Goal: Transaction & Acquisition: Purchase product/service

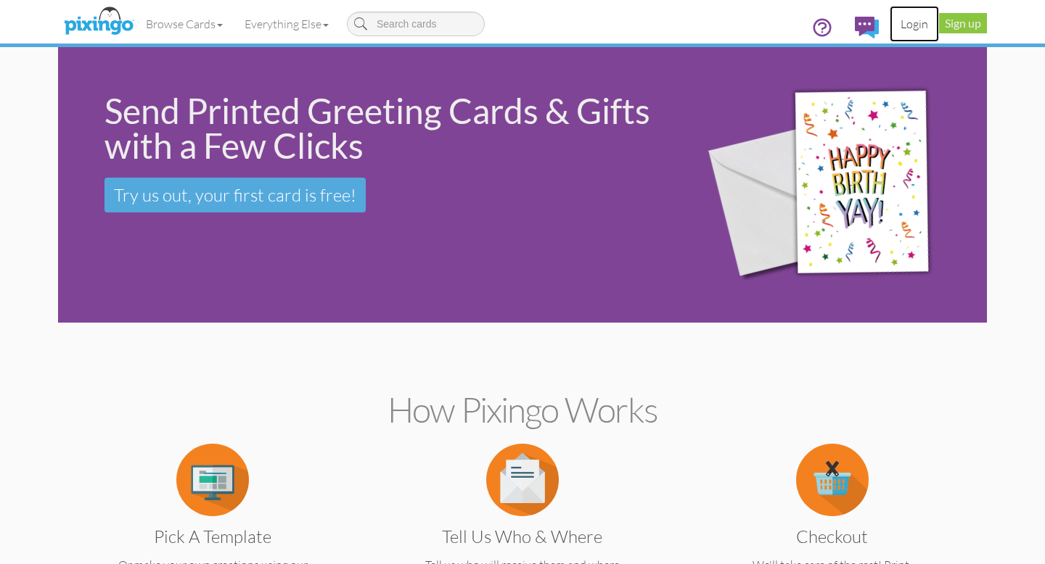
click at [910, 23] on link "Login" at bounding box center [913, 24] width 49 height 36
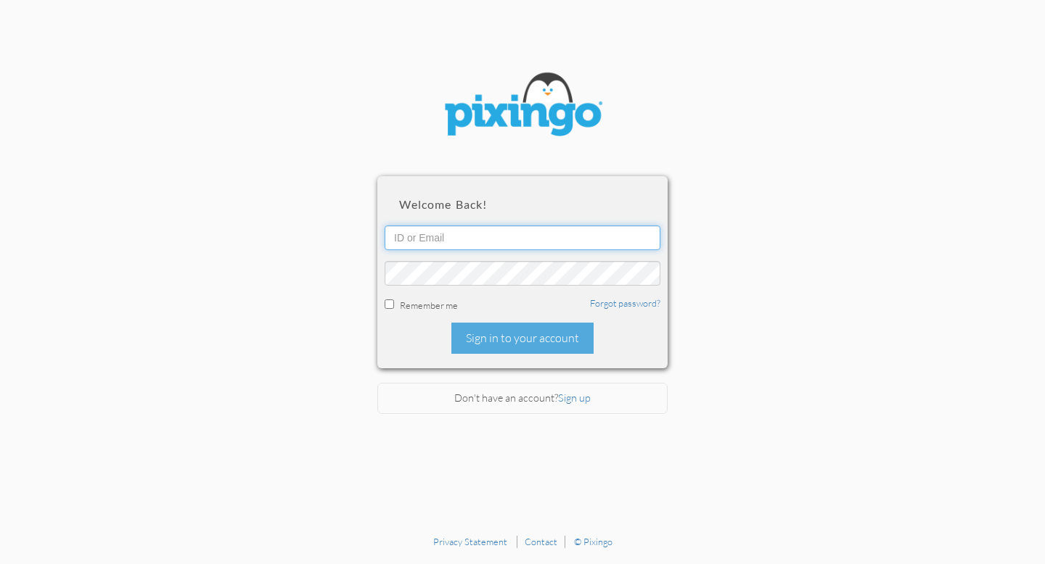
type input "[EMAIL_ADDRESS][DOMAIN_NAME]"
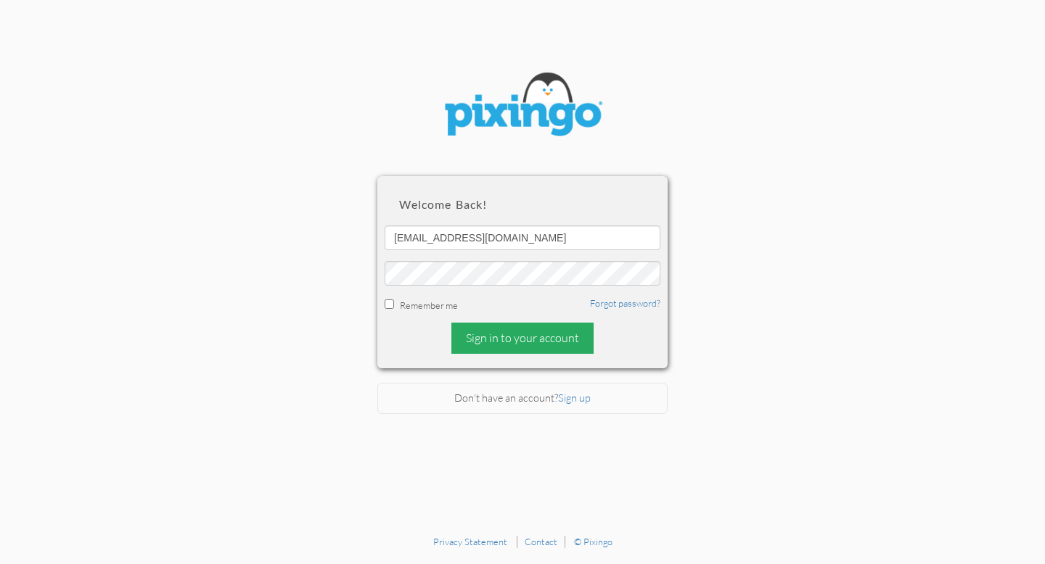
click at [502, 337] on div "Sign in to your account" at bounding box center [522, 338] width 142 height 31
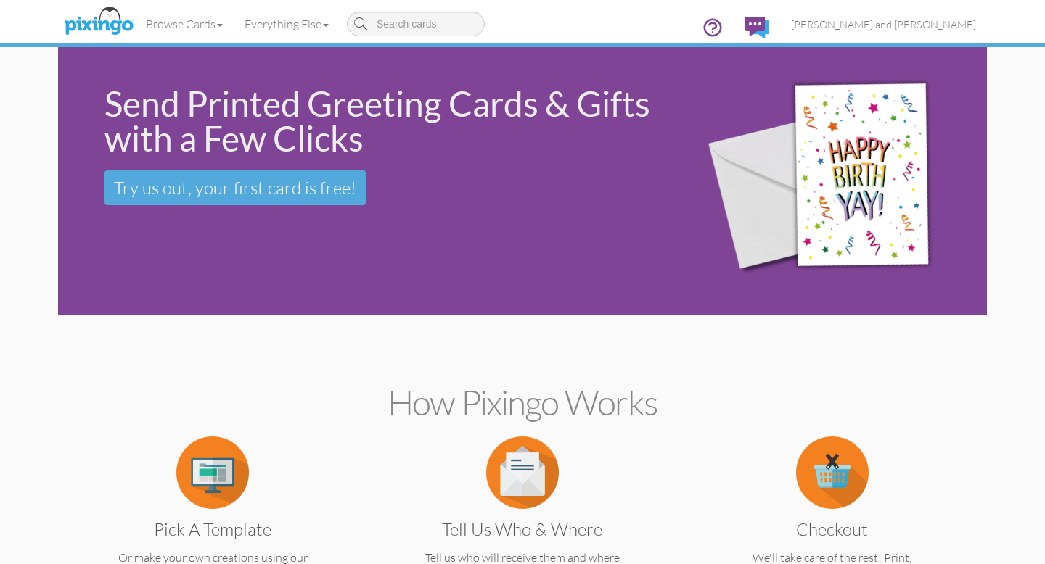
scroll to position [4, 0]
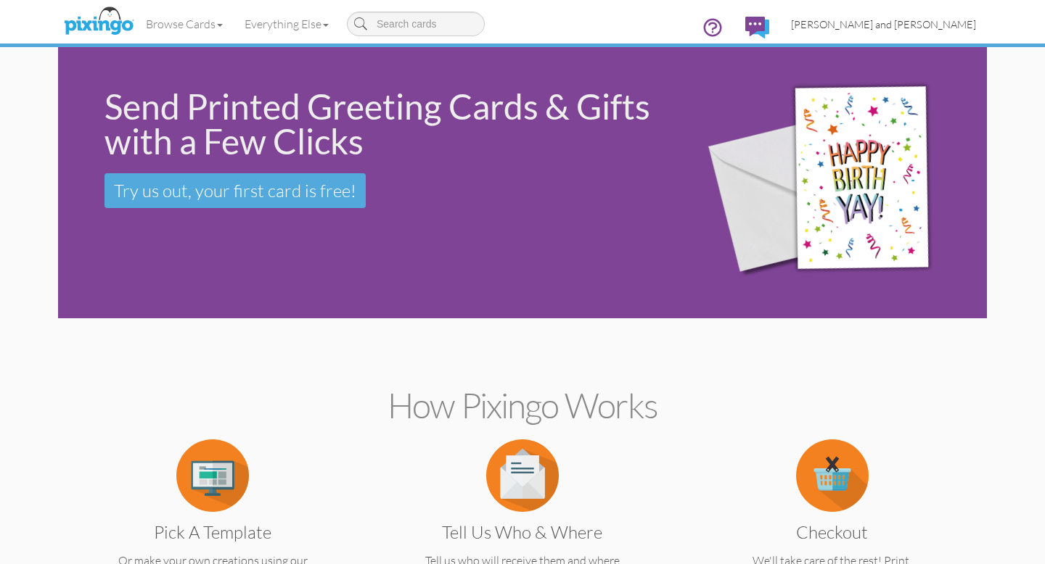
click at [944, 26] on span "[PERSON_NAME] and [PERSON_NAME]" at bounding box center [883, 24] width 185 height 12
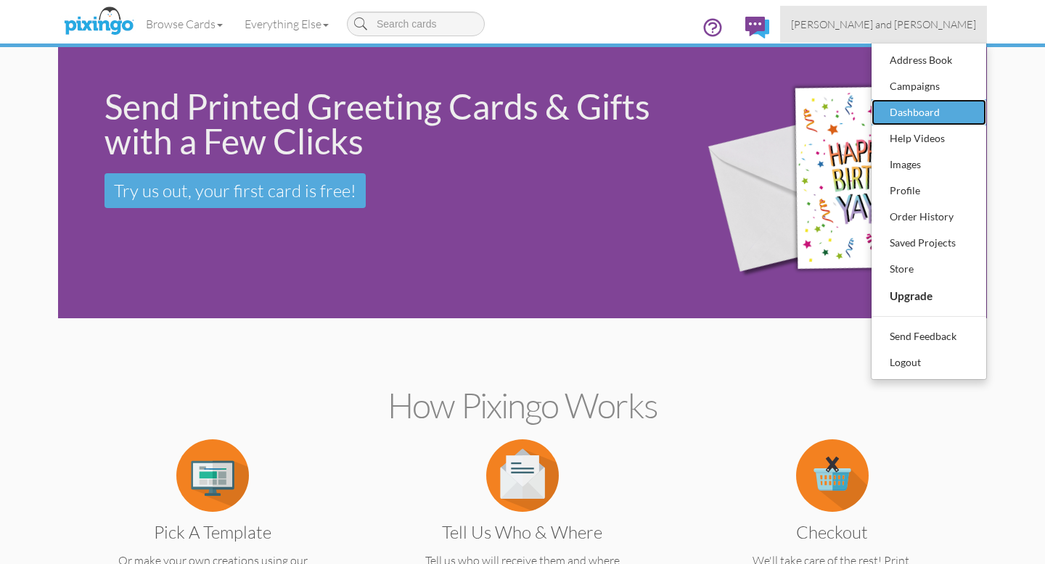
click at [899, 114] on div "Dashboard" at bounding box center [929, 113] width 86 height 22
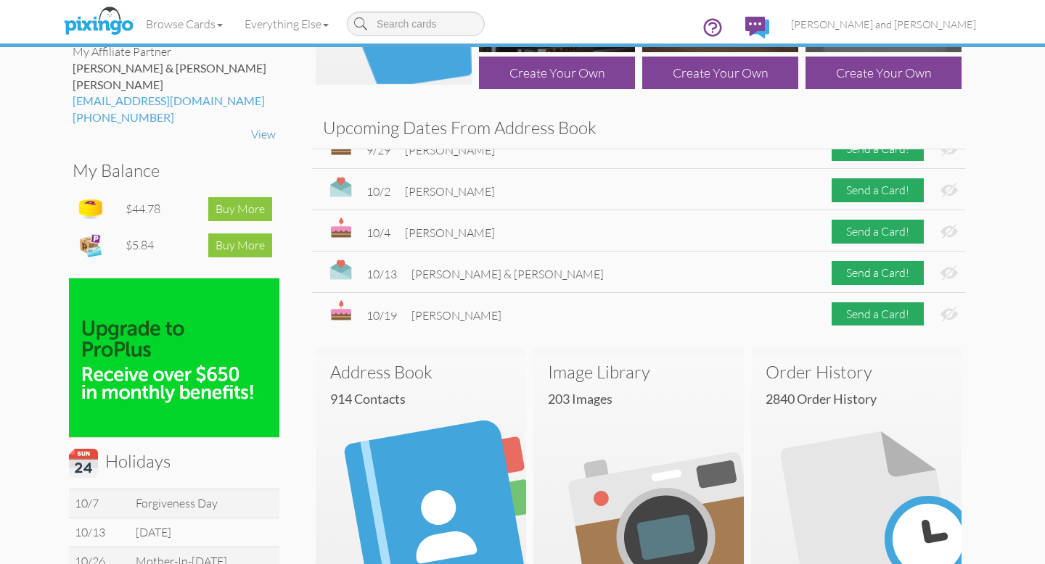
scroll to position [106, 0]
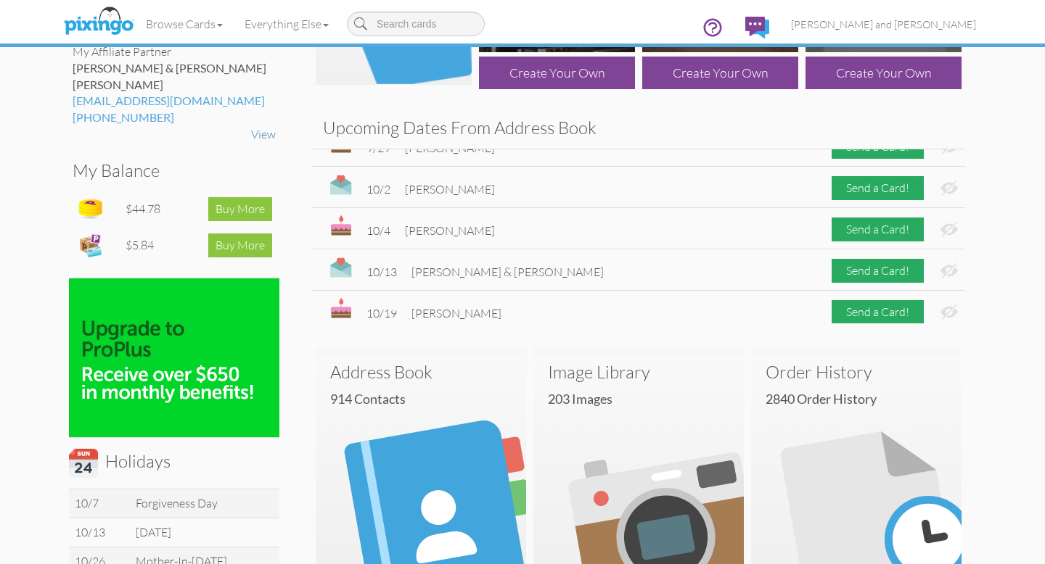
click at [819, 371] on h3 "Order History" at bounding box center [855, 372] width 181 height 19
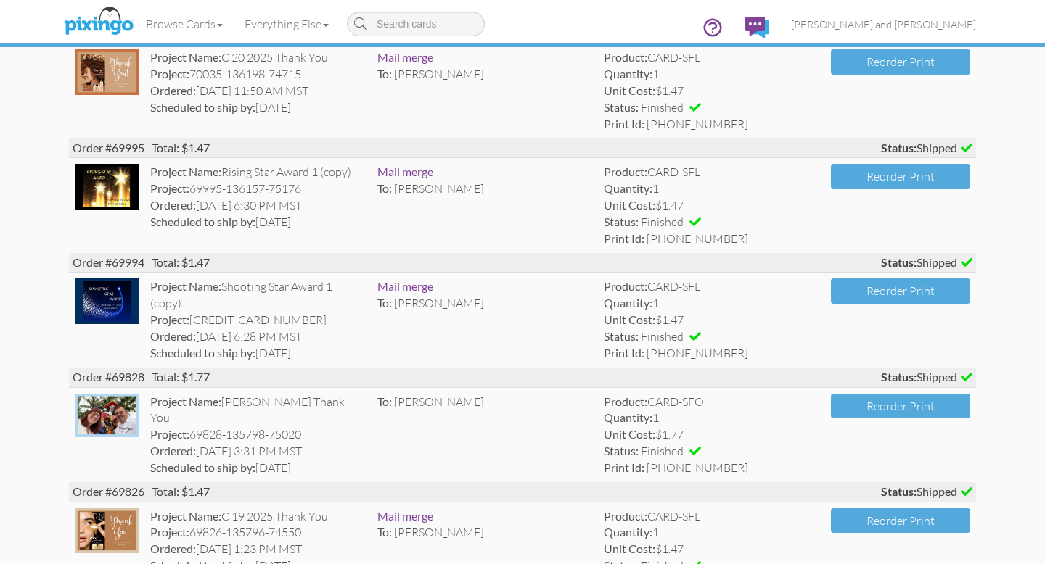
scroll to position [1063, 0]
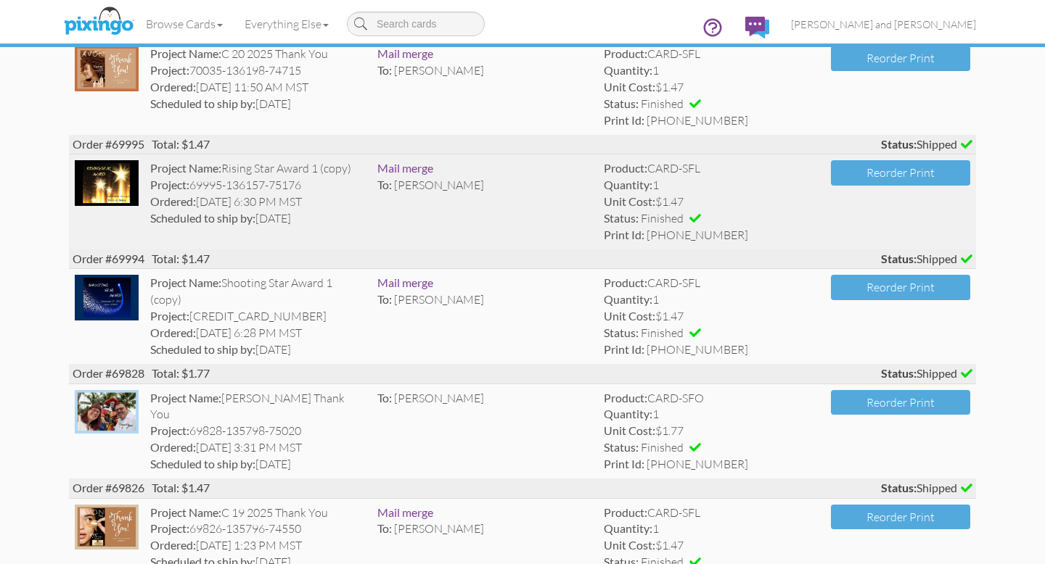
click at [103, 183] on img at bounding box center [107, 182] width 64 height 45
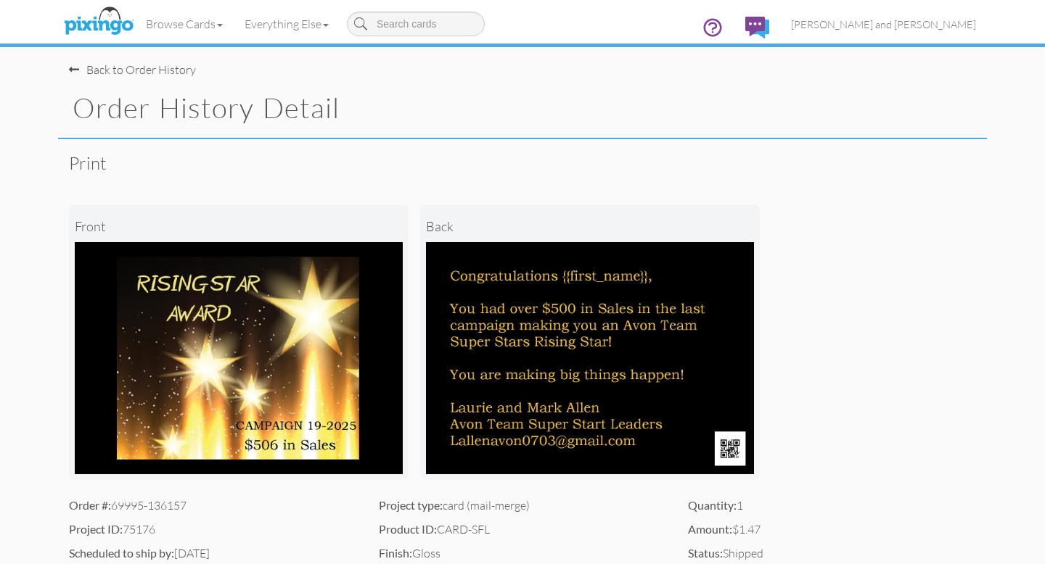
click at [79, 67] on div "Back to Order History" at bounding box center [132, 70] width 127 height 17
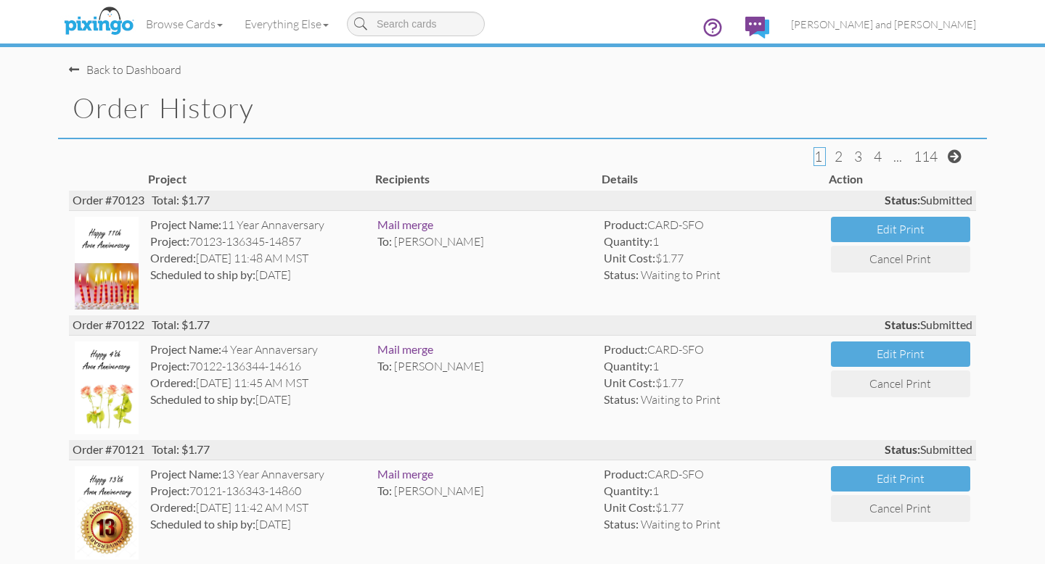
click at [124, 73] on div "Back to Dashboard" at bounding box center [125, 70] width 112 height 17
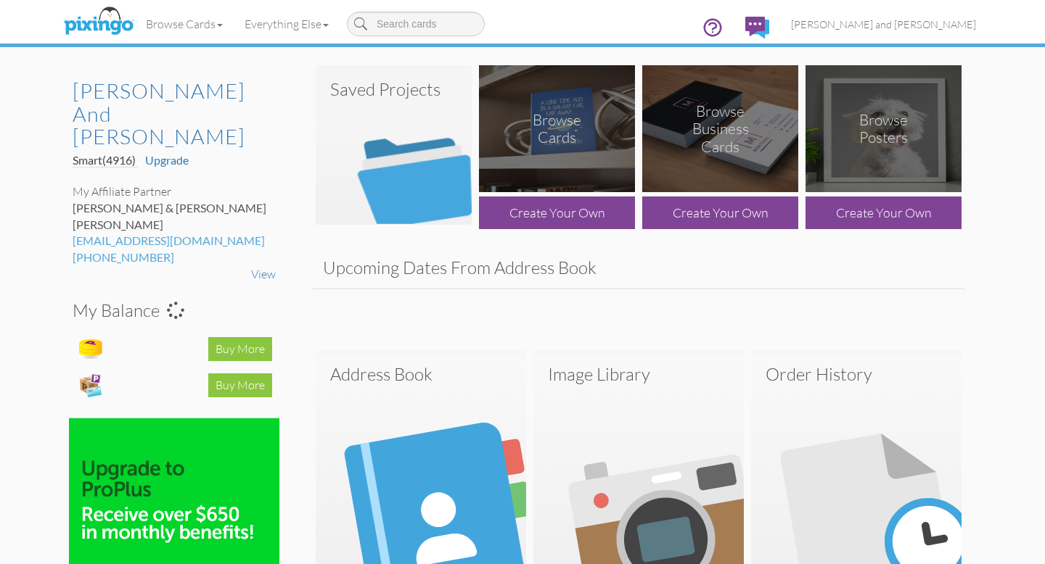
click at [411, 173] on img at bounding box center [394, 145] width 156 height 160
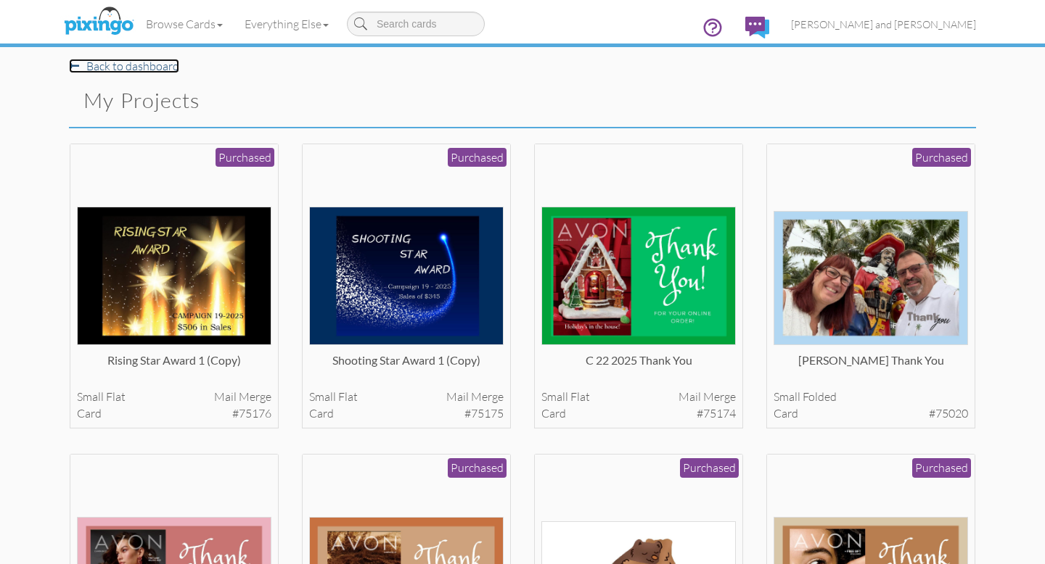
click at [143, 66] on link "Back to dashboard" at bounding box center [124, 66] width 110 height 15
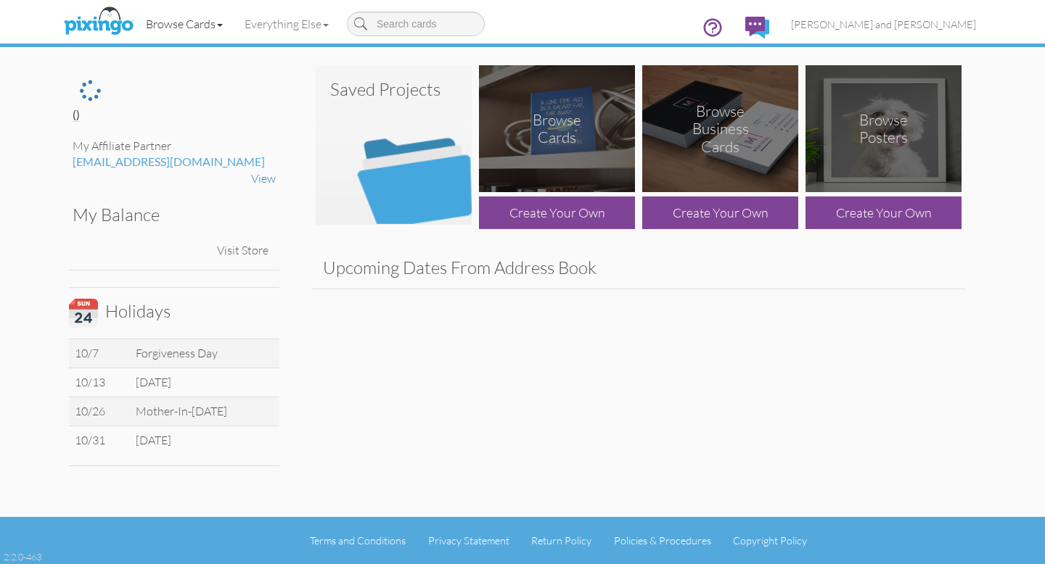
click at [186, 27] on link "Browse Cards" at bounding box center [184, 24] width 99 height 36
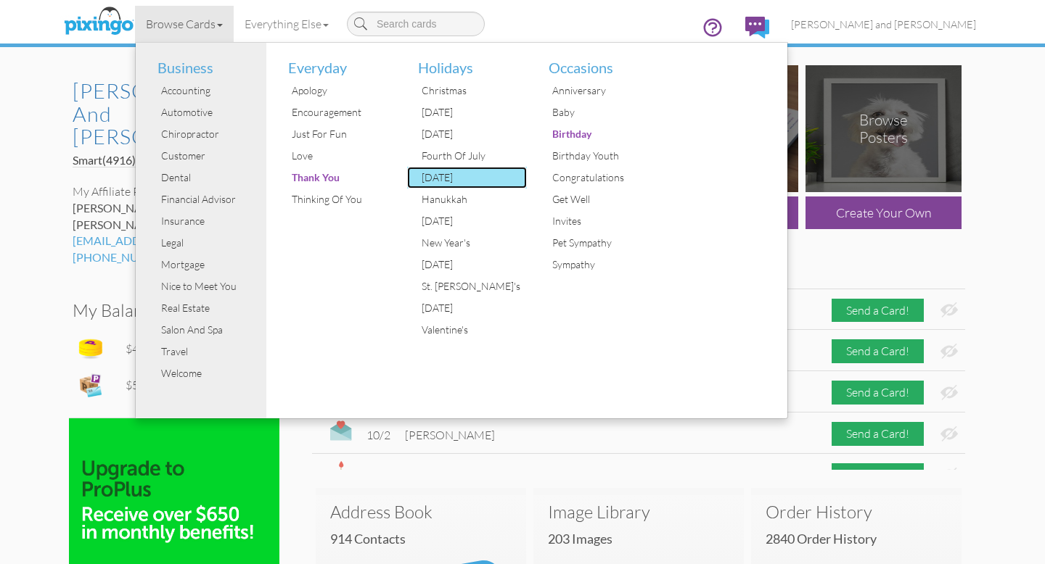
click at [445, 176] on div "[DATE]" at bounding box center [472, 178] width 109 height 22
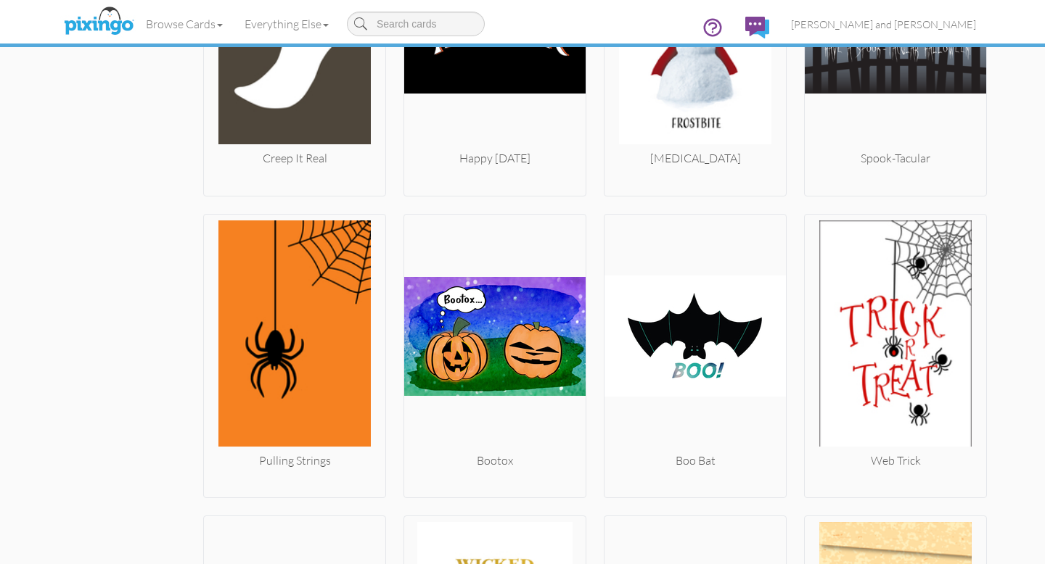
scroll to position [1879, 0]
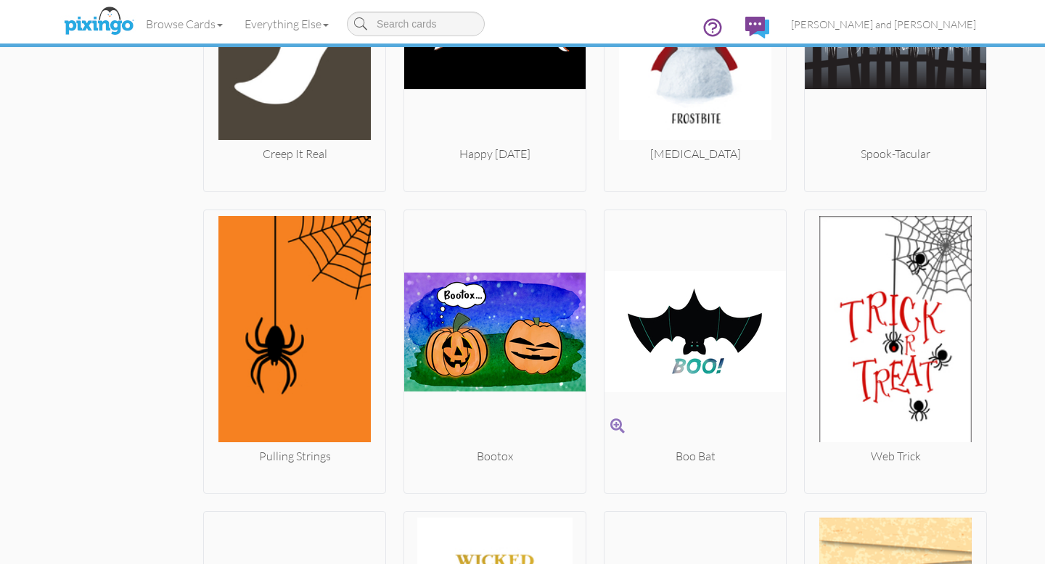
click at [734, 284] on img at bounding box center [694, 332] width 181 height 232
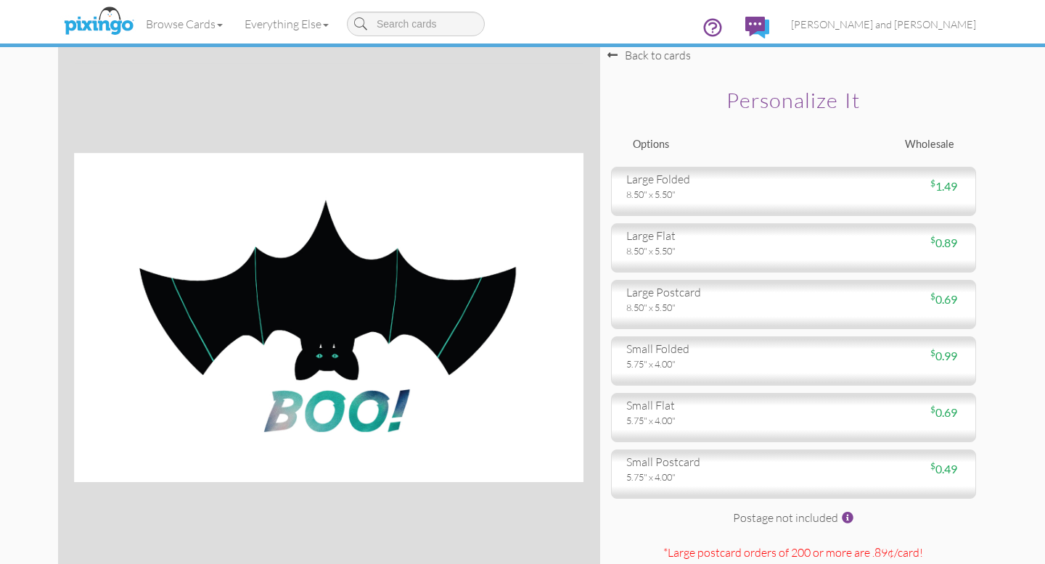
click at [673, 199] on div "8.50" x 5.50"" at bounding box center [704, 194] width 157 height 13
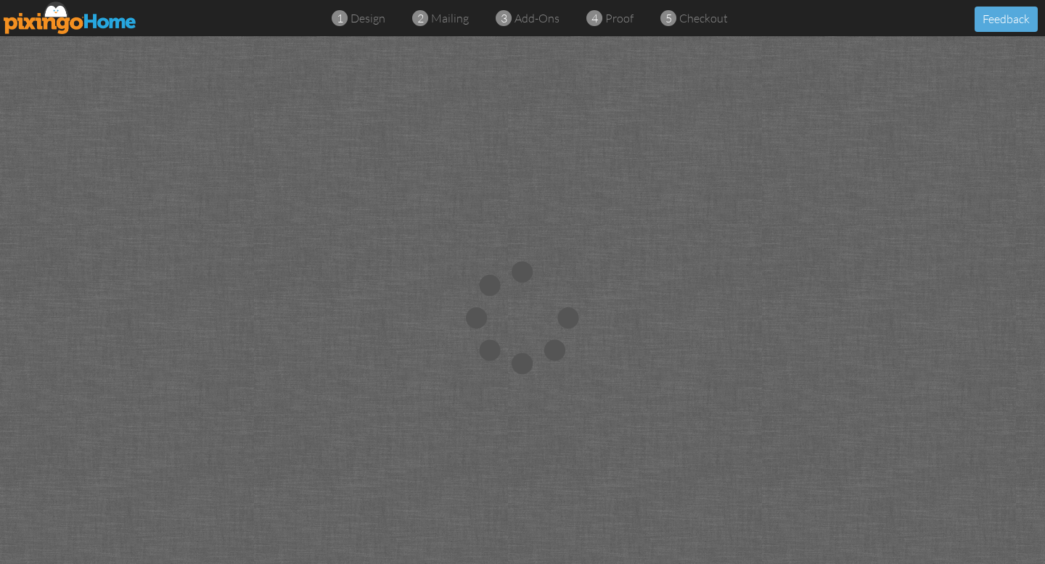
click at [73, 28] on img at bounding box center [70, 17] width 133 height 33
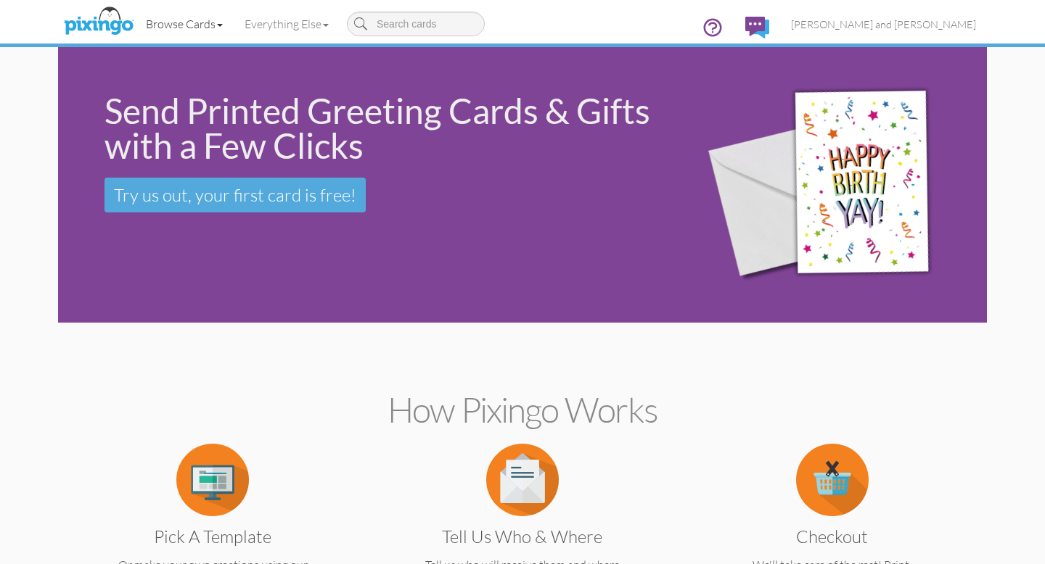
click at [160, 19] on link "Browse Cards" at bounding box center [184, 24] width 99 height 36
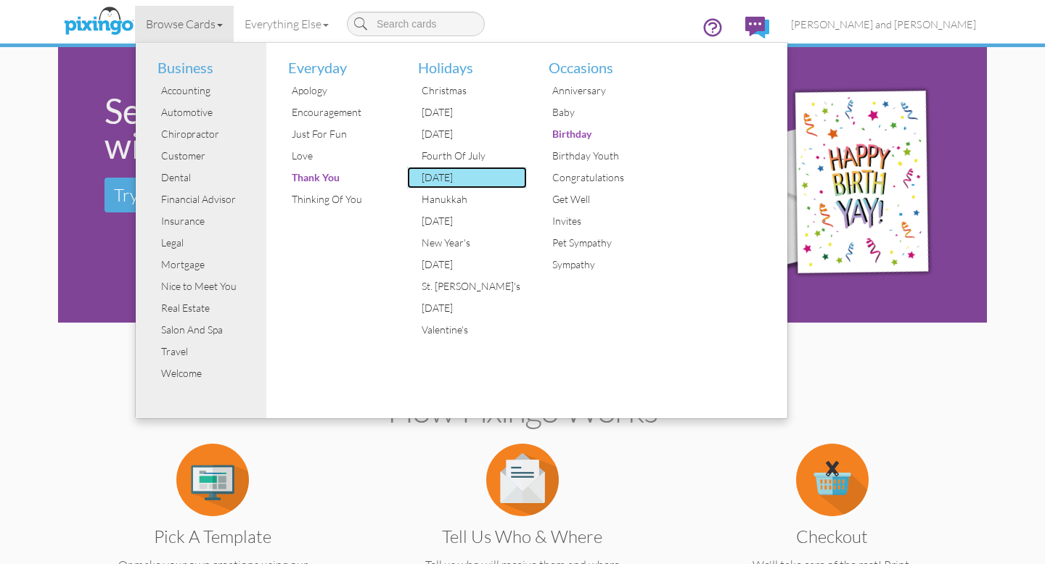
click at [435, 178] on div "[DATE]" at bounding box center [472, 178] width 109 height 22
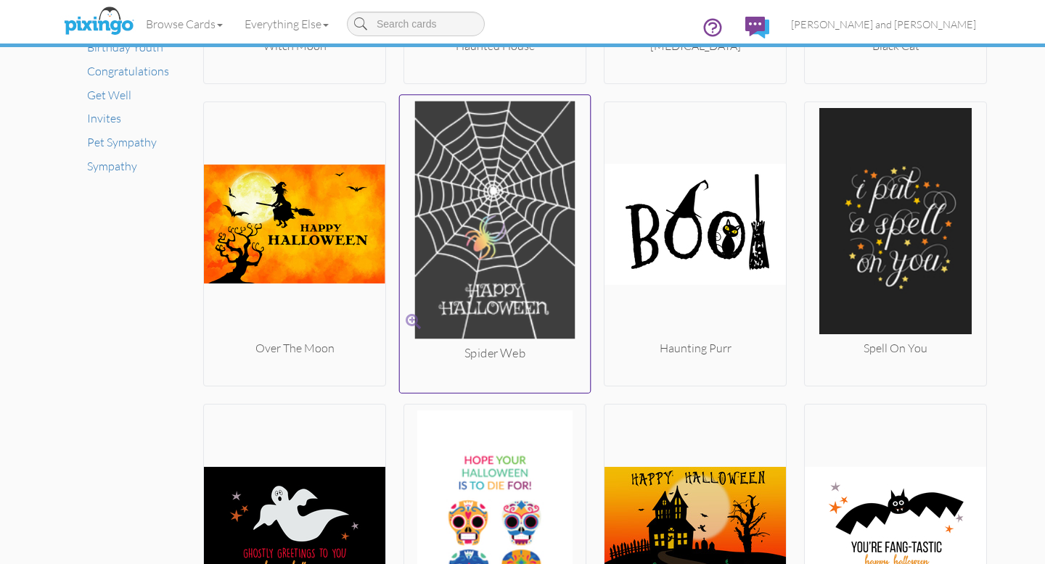
scroll to position [1079, 0]
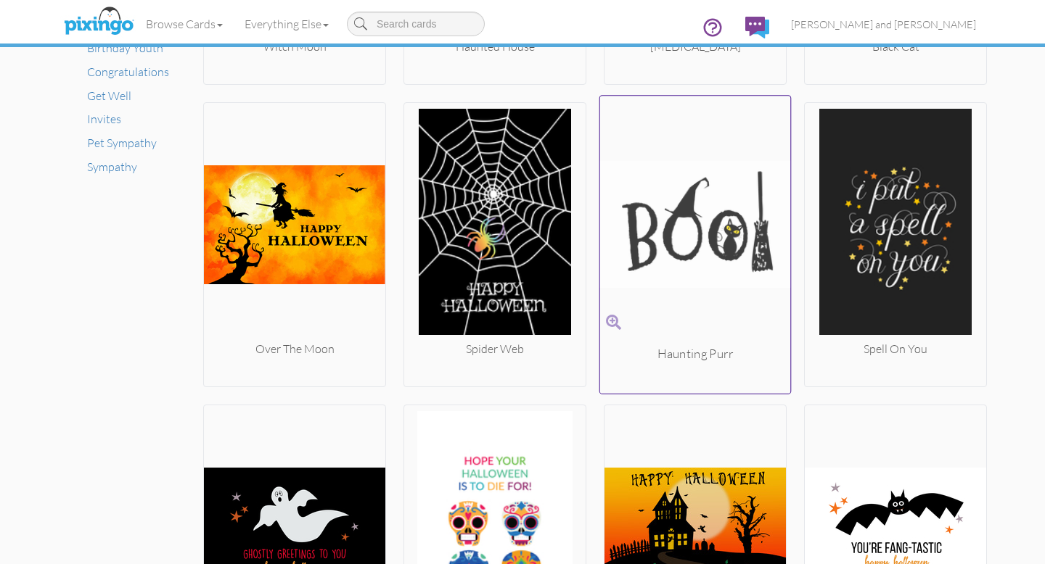
click at [688, 224] on img at bounding box center [695, 224] width 191 height 244
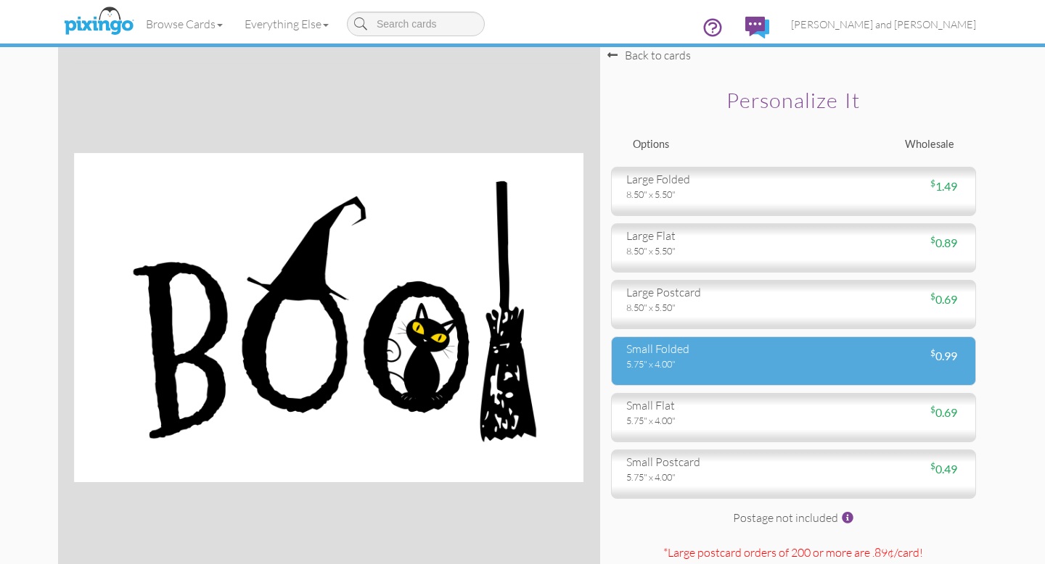
click at [658, 355] on div "small folded" at bounding box center [704, 349] width 157 height 17
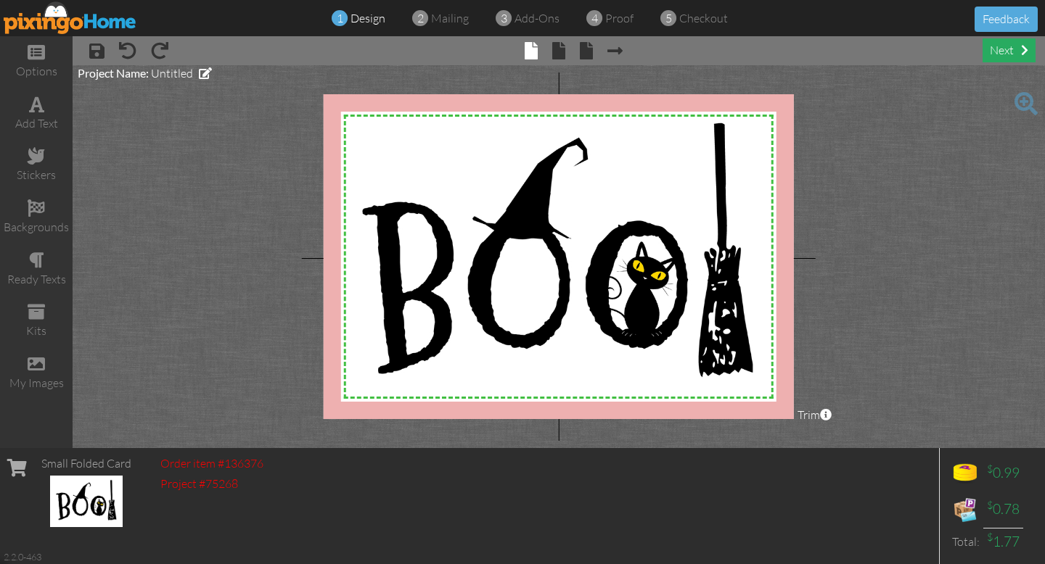
click at [1014, 52] on div "next" at bounding box center [1008, 50] width 53 height 24
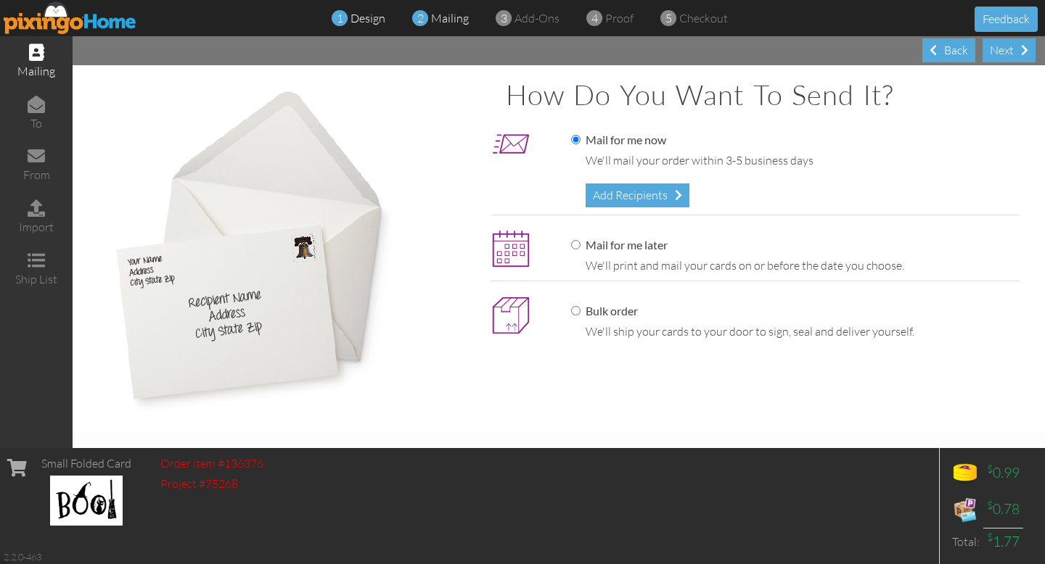
click at [371, 22] on span "design" at bounding box center [367, 18] width 35 height 15
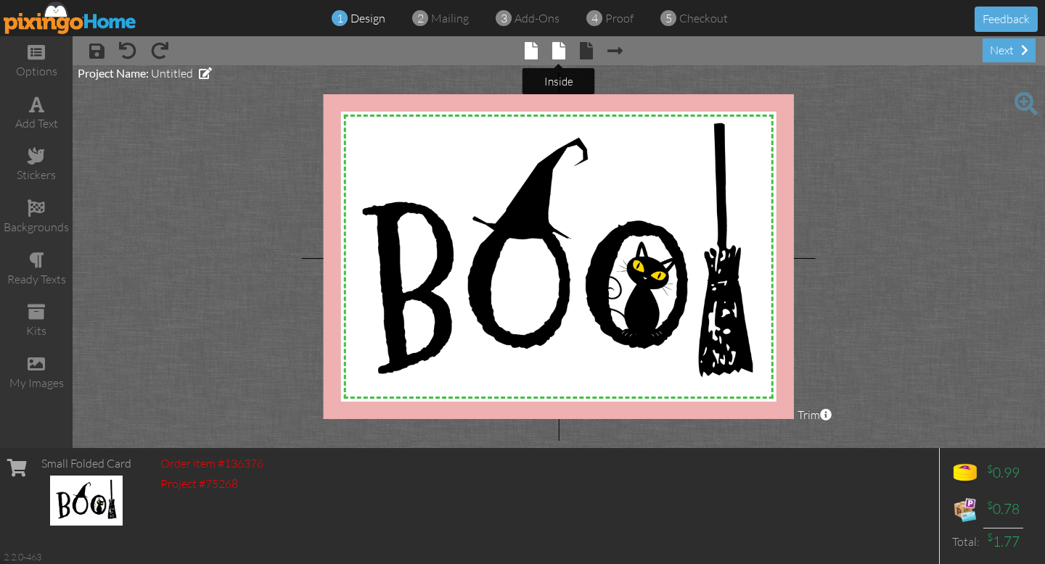
click at [556, 52] on span at bounding box center [558, 50] width 13 height 17
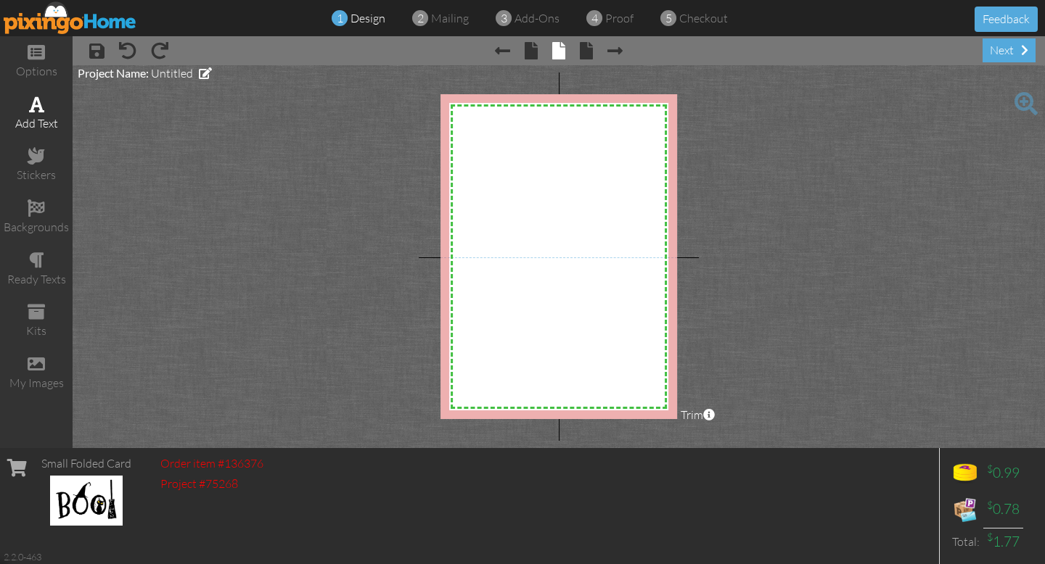
click at [32, 104] on span at bounding box center [36, 104] width 15 height 17
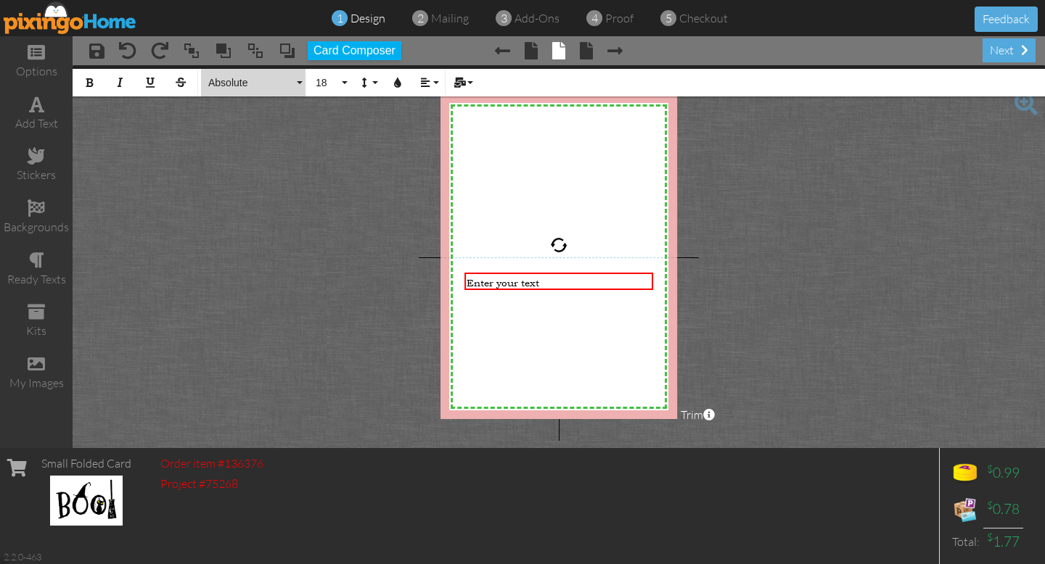
click at [302, 82] on button "Absolute" at bounding box center [253, 83] width 104 height 28
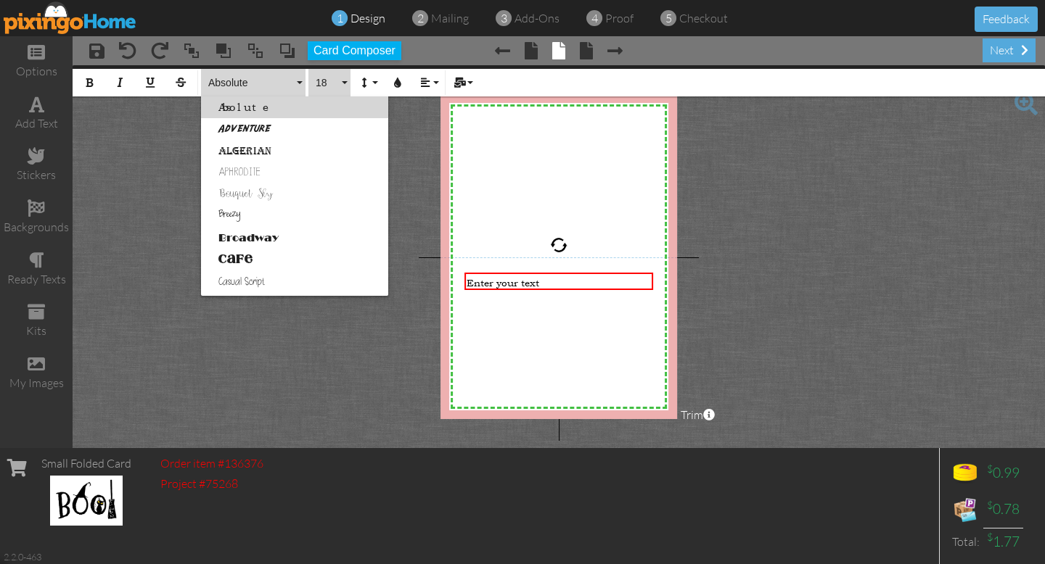
click at [344, 81] on button "18" at bounding box center [329, 83] width 42 height 28
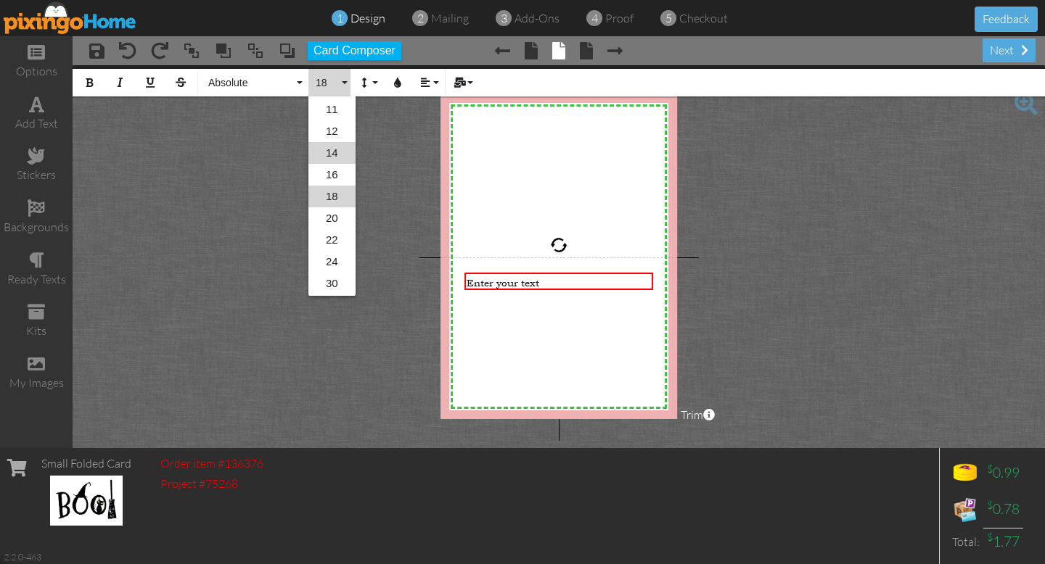
click at [336, 147] on link "14" at bounding box center [331, 153] width 47 height 22
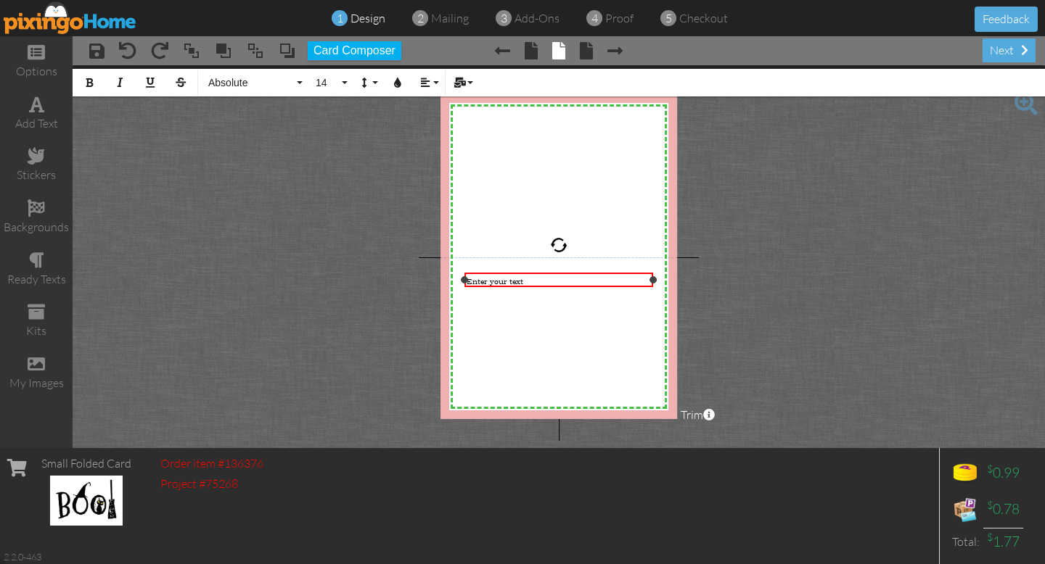
click at [529, 280] on div "Enter your text" at bounding box center [558, 281] width 184 height 11
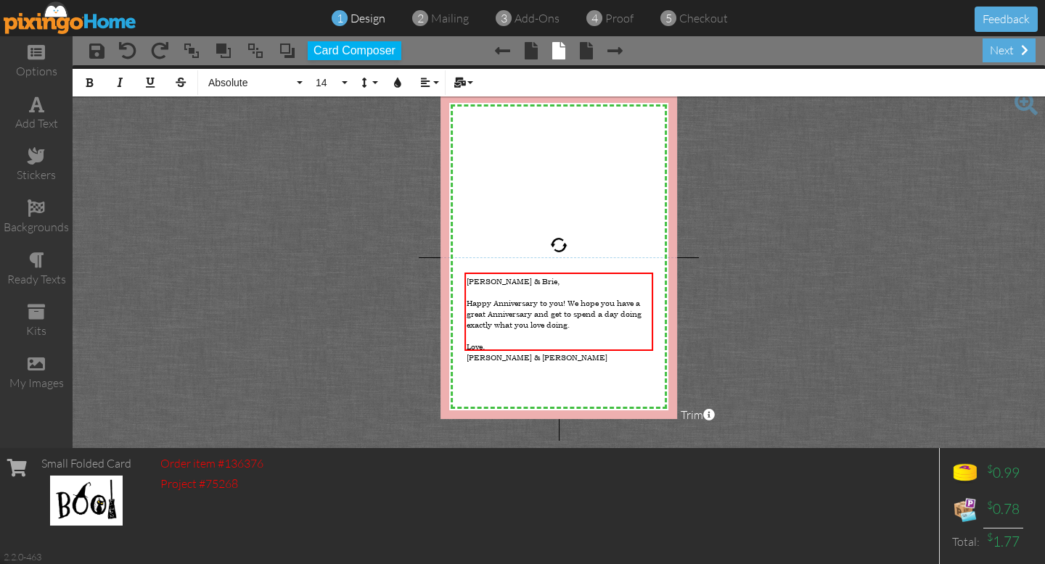
click at [735, 212] on project-studio-wrapper "X X X X X X X X X X X X X X X X X X X X X X X X X X X X X X X X X X X X X X X X…" at bounding box center [559, 256] width 972 height 383
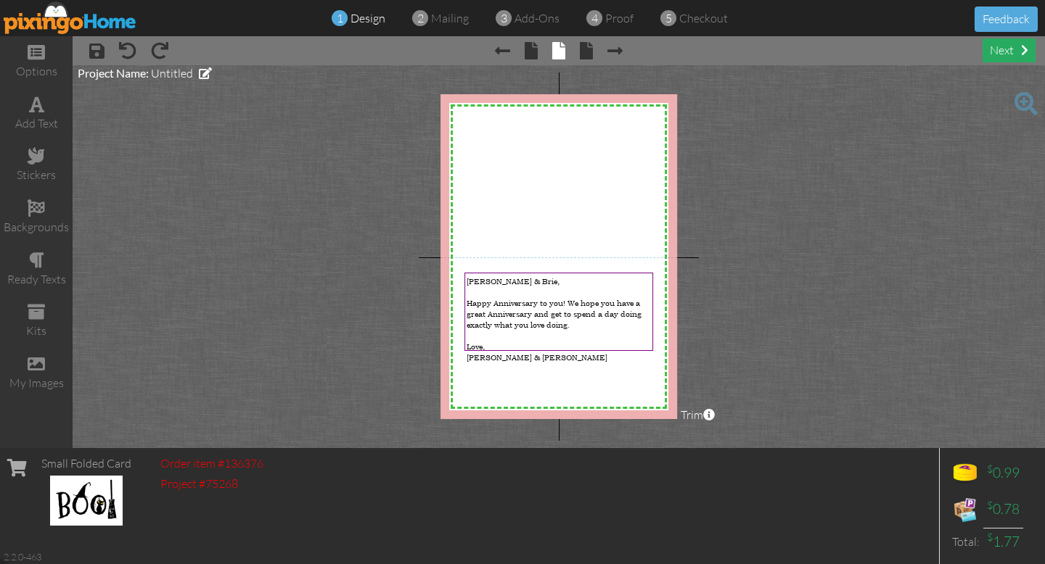
click at [1011, 52] on div "next" at bounding box center [1008, 50] width 53 height 24
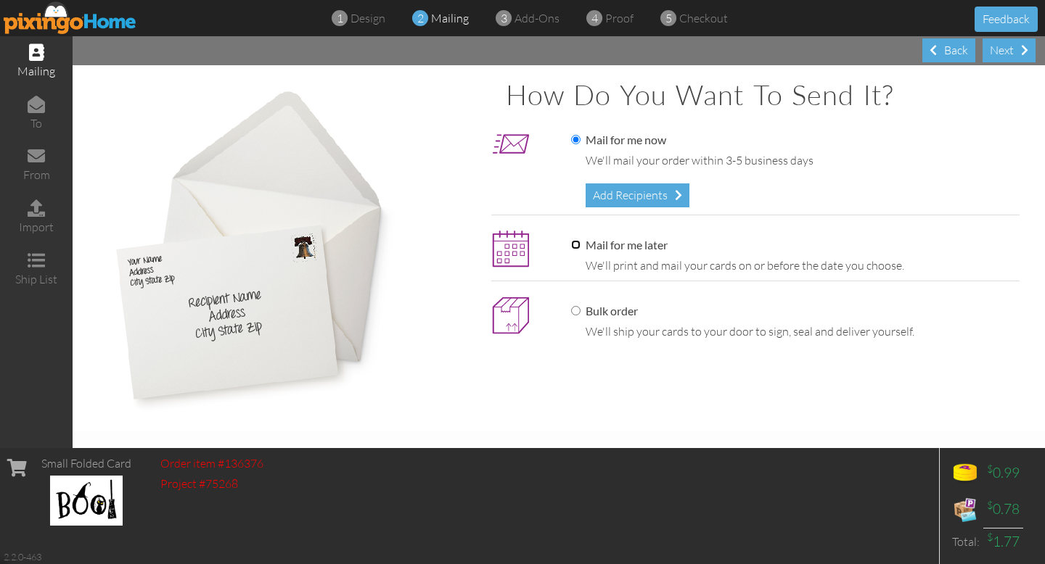
click at [576, 244] on input "Mail for me later" at bounding box center [575, 244] width 9 height 9
radio input "true"
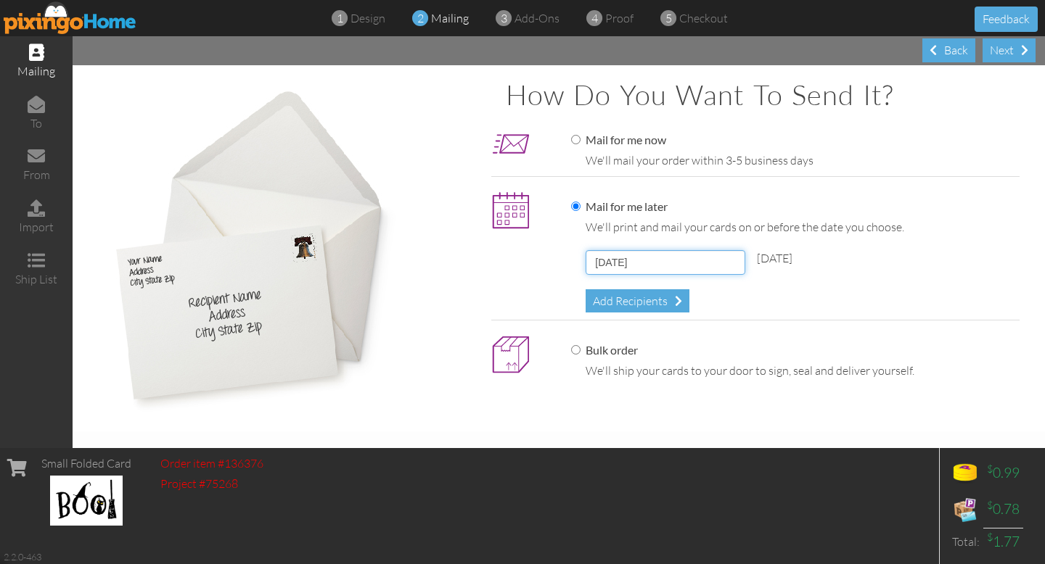
click at [690, 260] on input "[DATE]" at bounding box center [665, 262] width 160 height 25
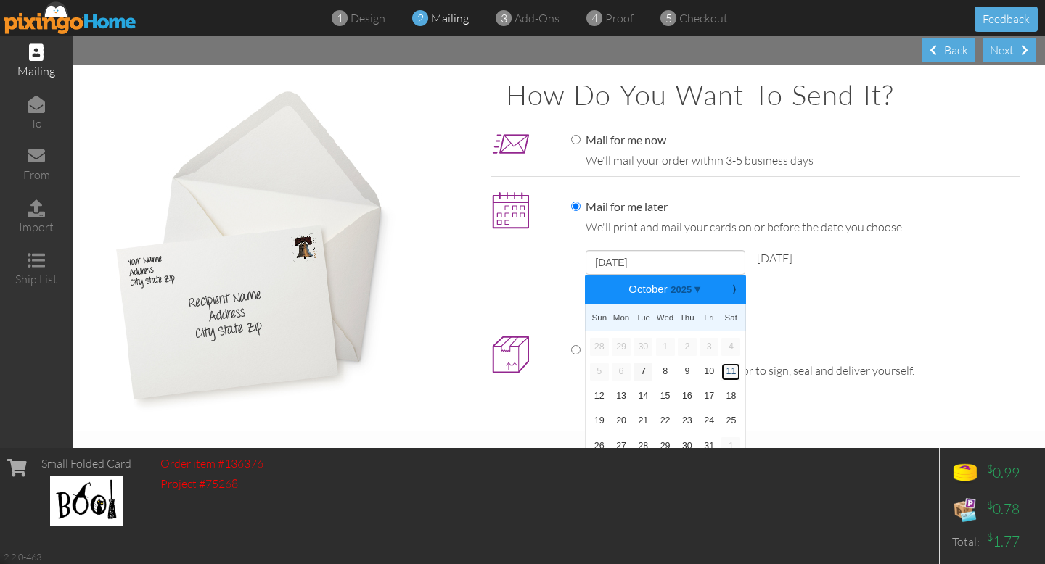
click at [733, 371] on link "11" at bounding box center [730, 371] width 19 height 17
type input "[DATE]"
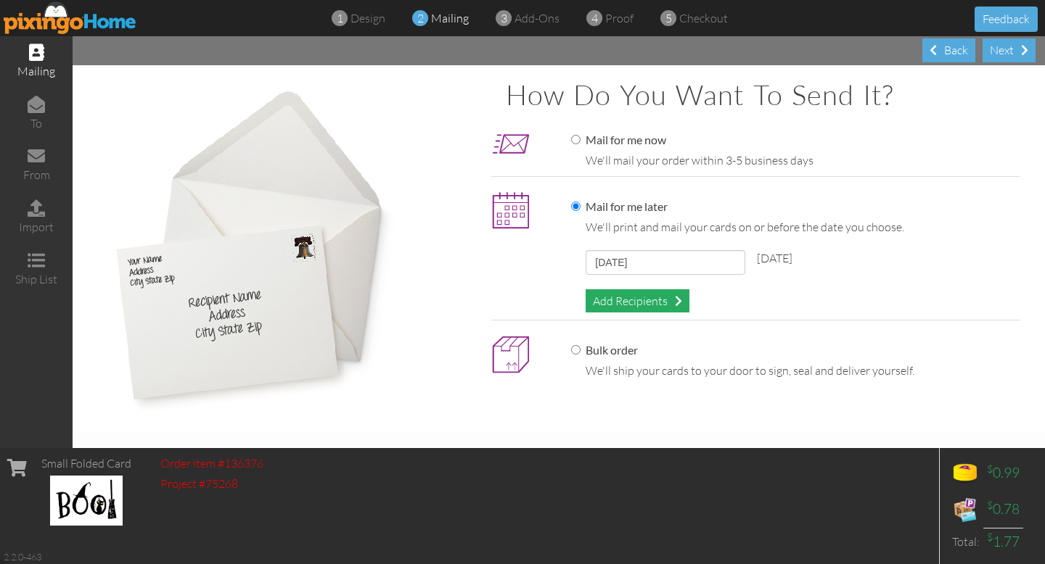
click at [604, 302] on div "Add Recipients" at bounding box center [637, 301] width 104 height 24
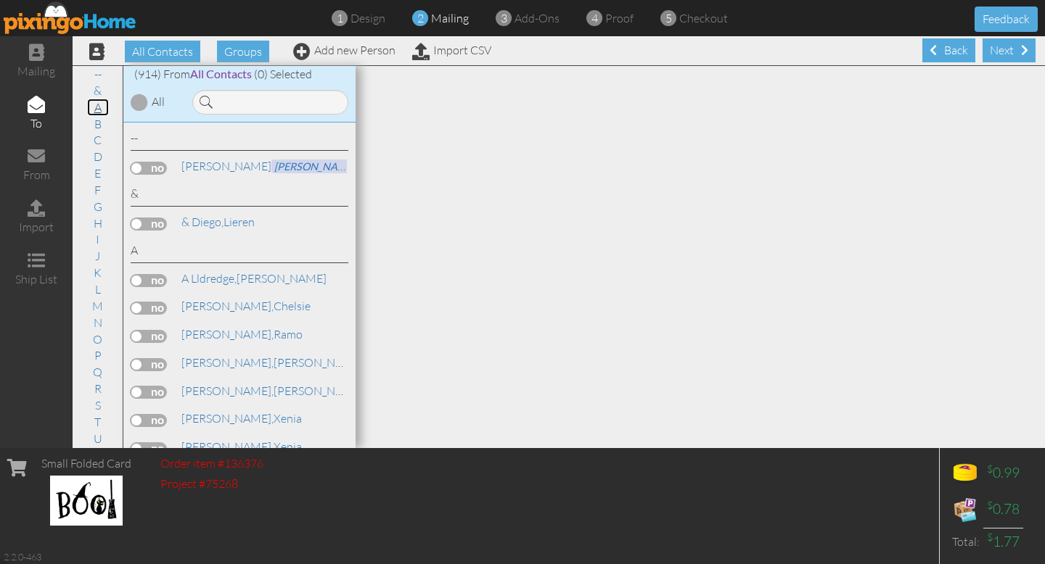
click at [97, 107] on link "A" at bounding box center [98, 107] width 22 height 17
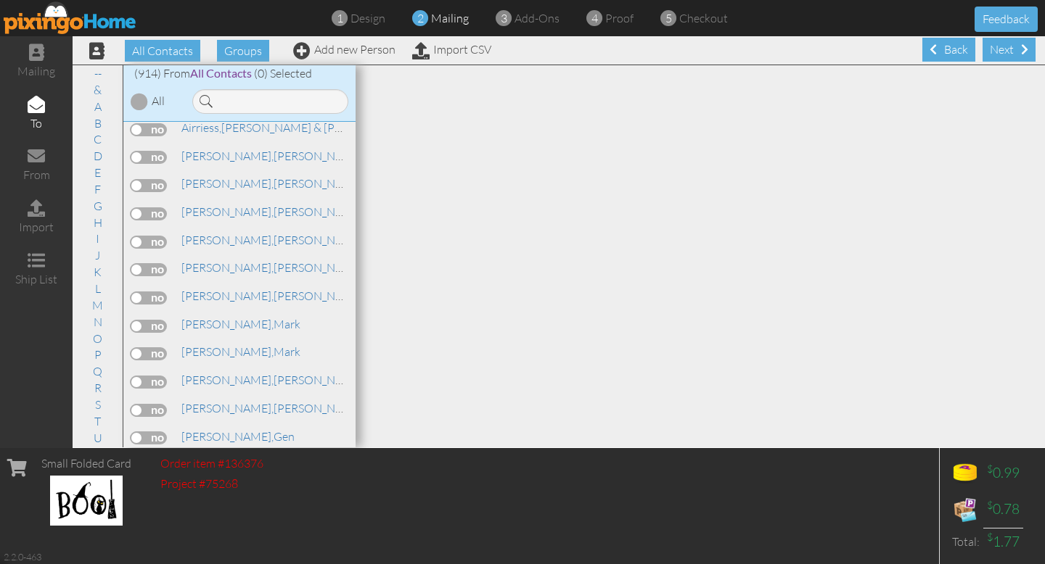
scroll to position [377, 0]
click at [144, 233] on label at bounding box center [149, 239] width 36 height 13
click at [0, 0] on input "checkbox" at bounding box center [0, 0] width 0 height 0
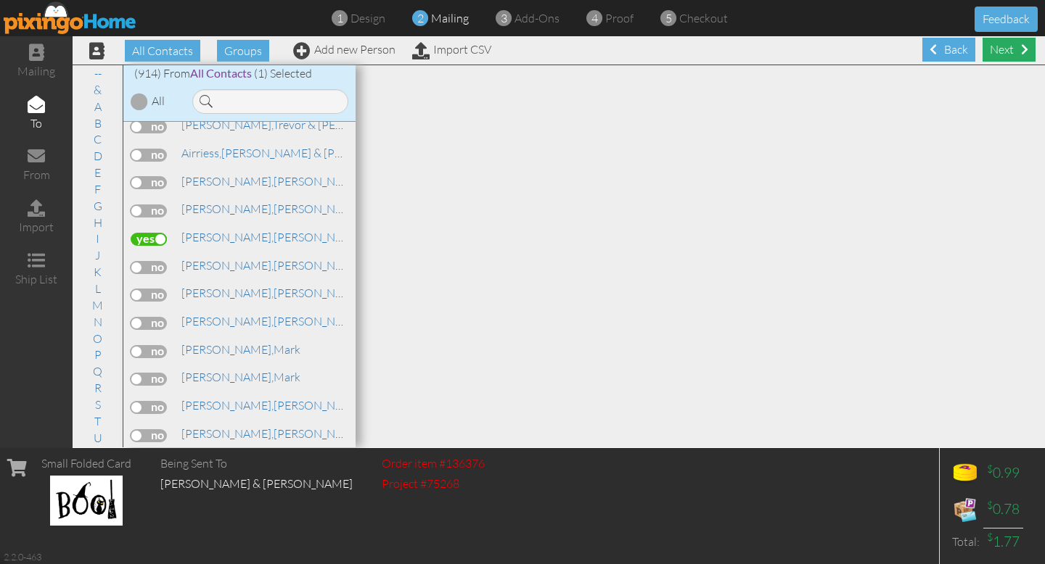
click at [1004, 43] on div "Next" at bounding box center [1008, 50] width 53 height 24
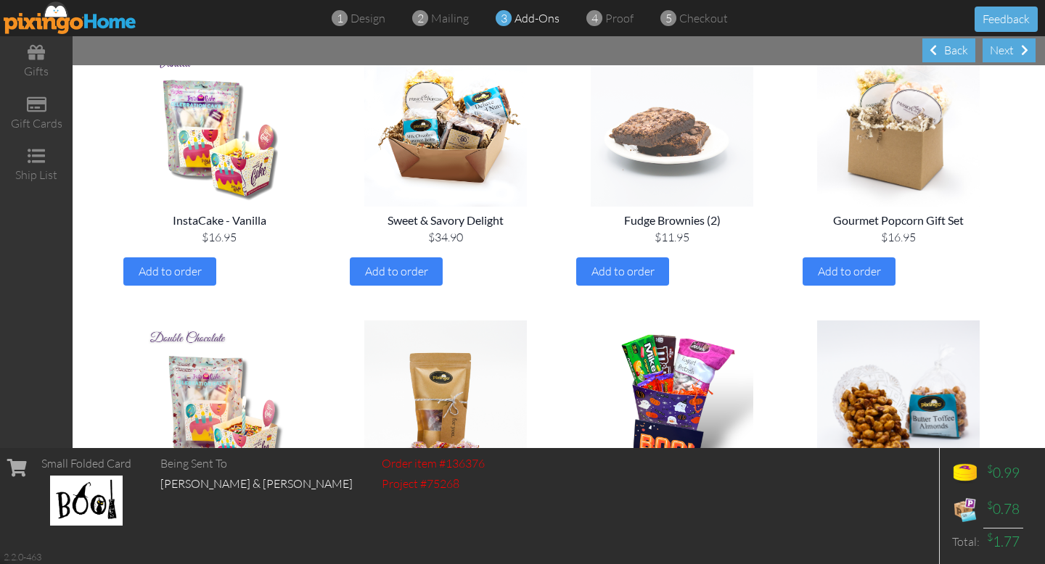
scroll to position [168, 0]
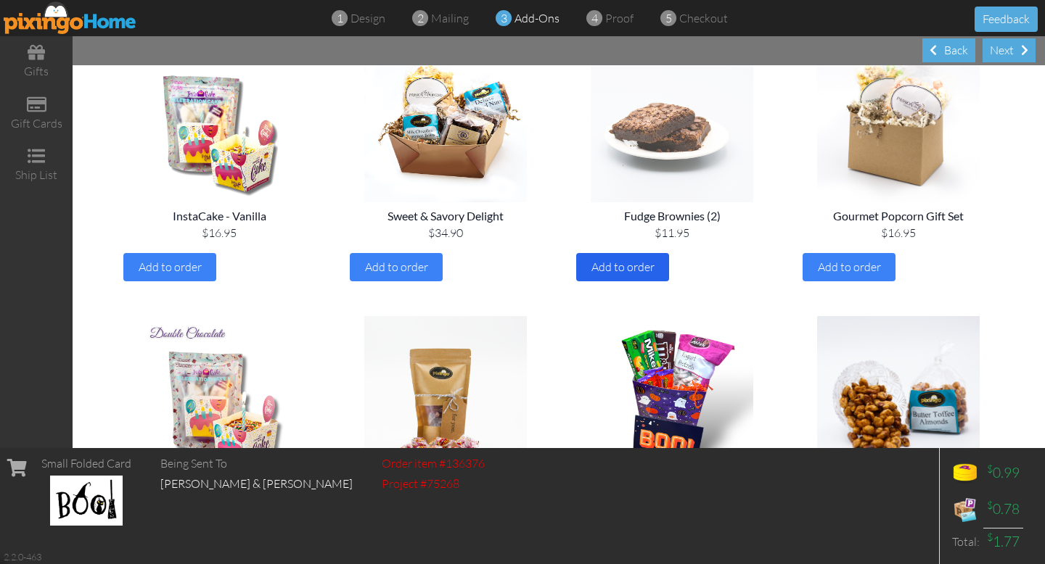
click at [631, 264] on span "Add to order" at bounding box center [622, 267] width 63 height 15
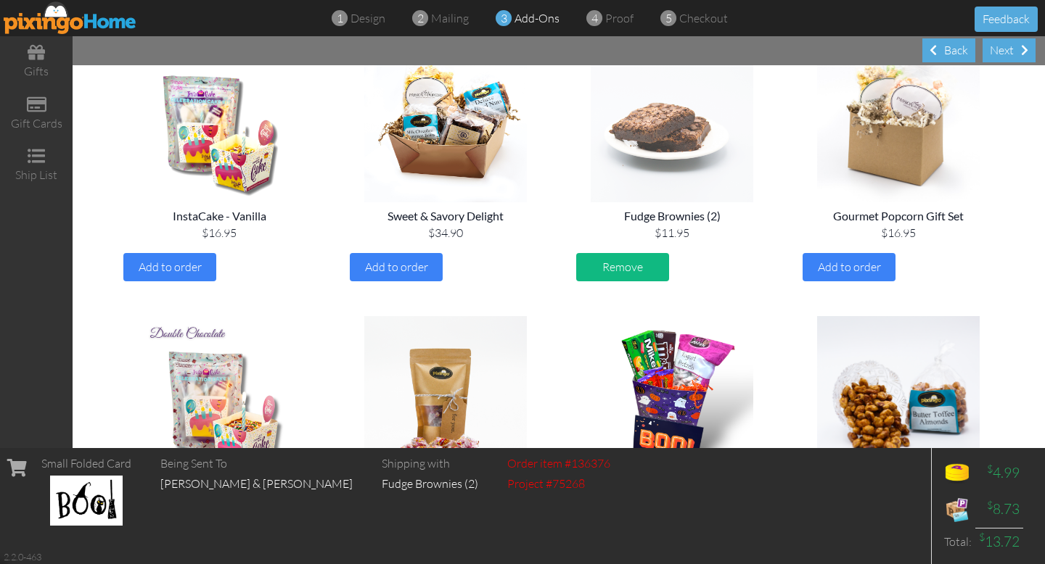
click at [631, 263] on span "Remove" at bounding box center [622, 267] width 41 height 15
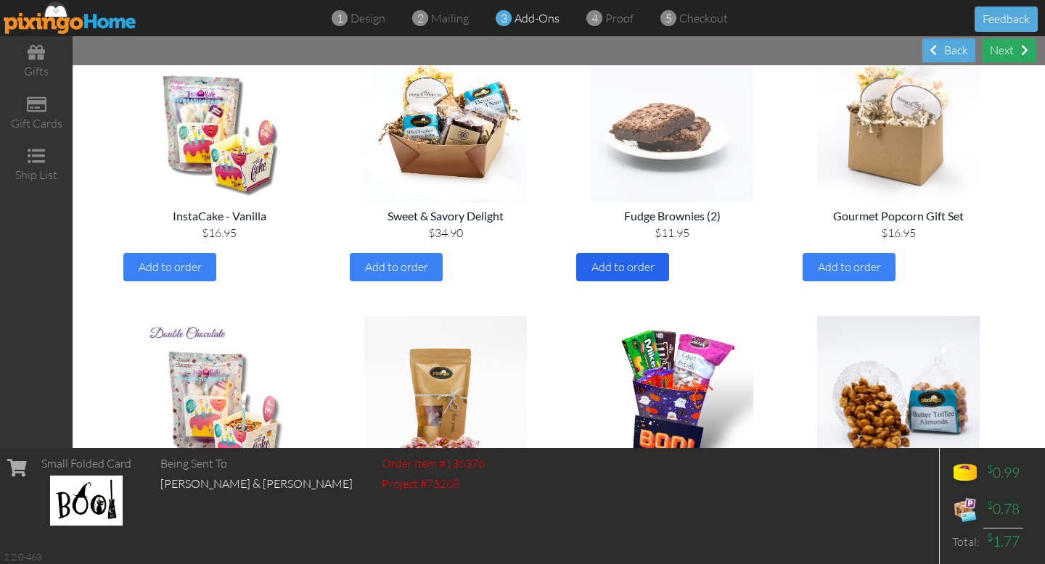
click at [1013, 50] on div "Next" at bounding box center [1008, 50] width 53 height 24
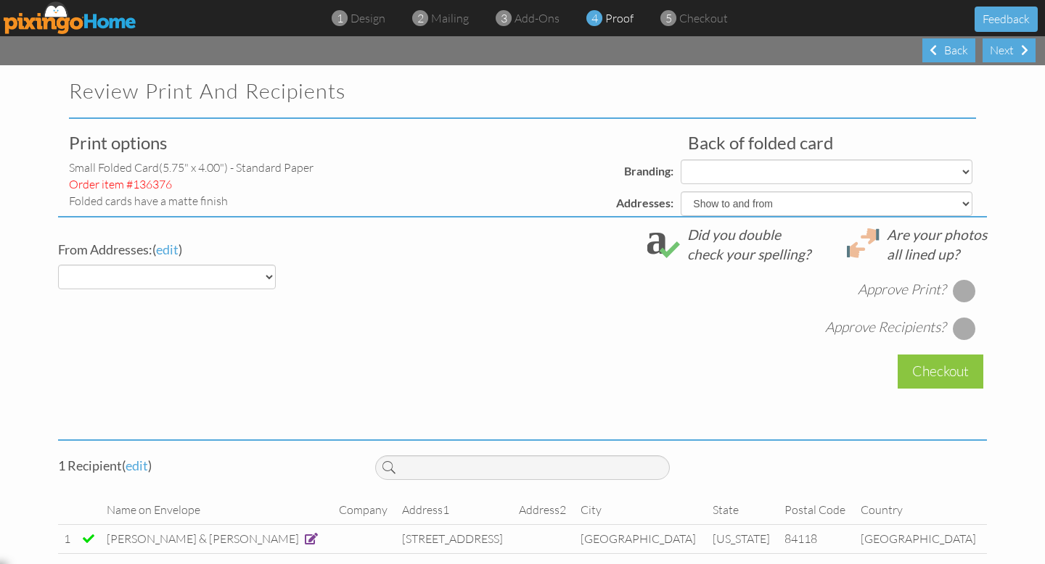
select select "object:8006"
select select "object:8005"
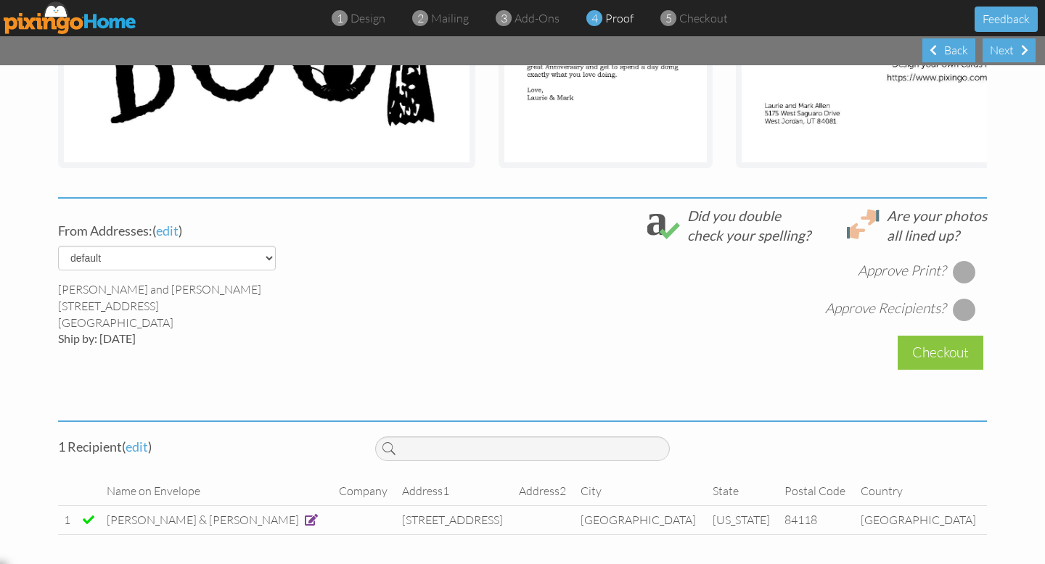
scroll to position [398, 0]
click at [965, 274] on div at bounding box center [963, 272] width 23 height 23
click at [961, 312] on div at bounding box center [963, 310] width 23 height 23
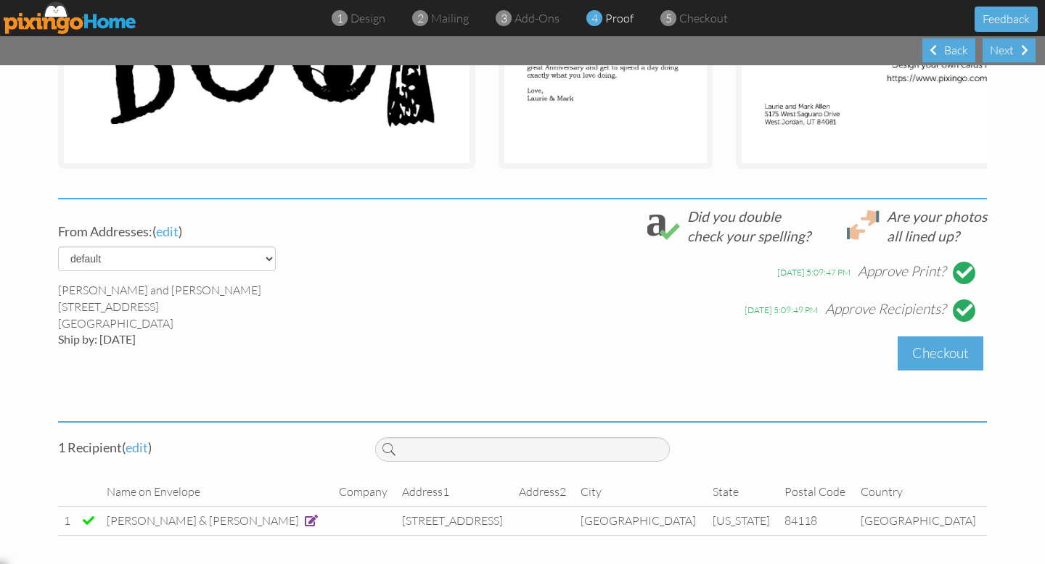
click at [945, 353] on div "Checkout" at bounding box center [940, 354] width 86 height 34
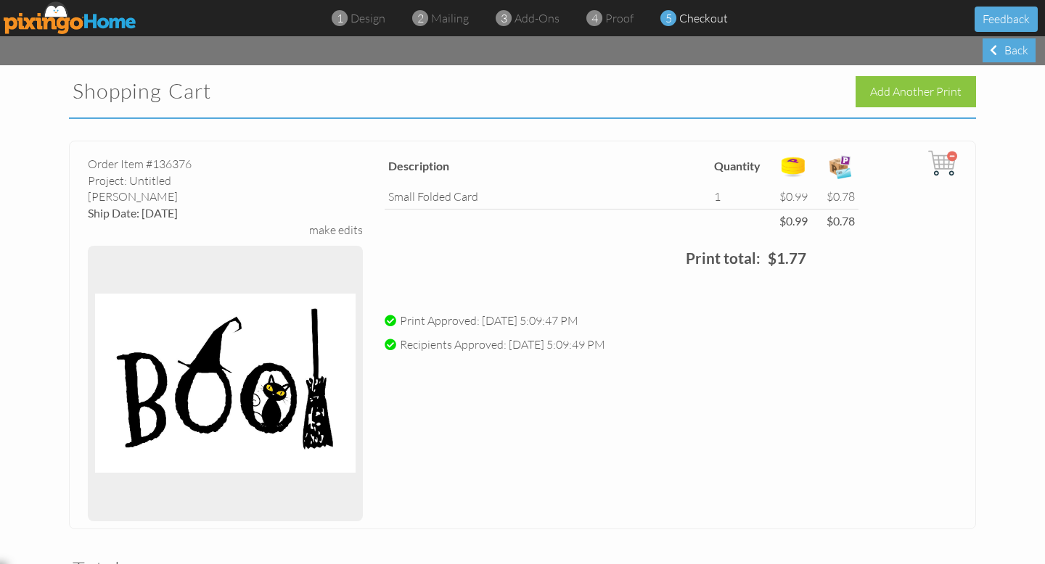
scroll to position [356, 0]
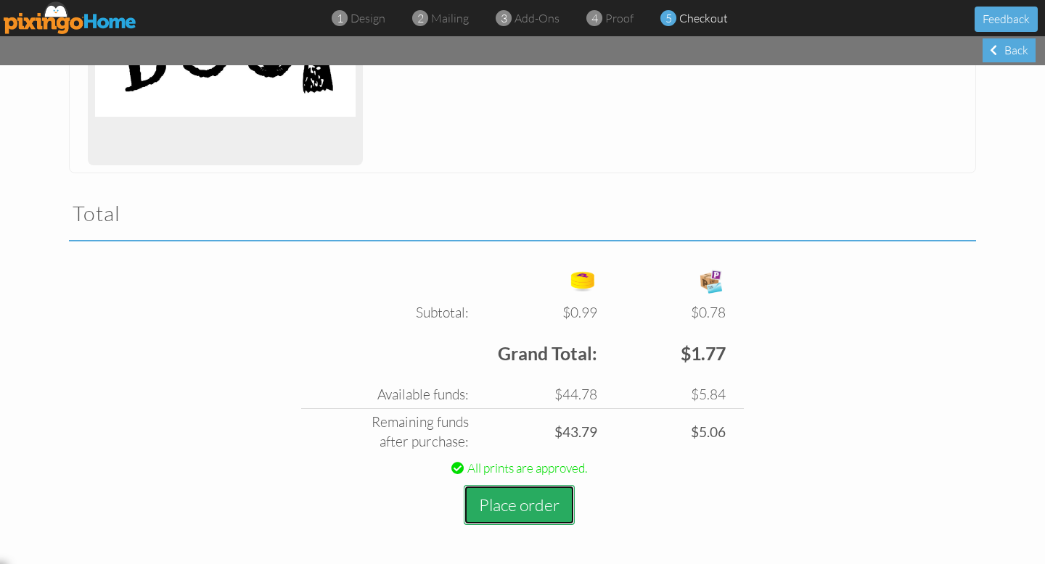
click at [509, 498] on button "Place order" at bounding box center [519, 505] width 111 height 40
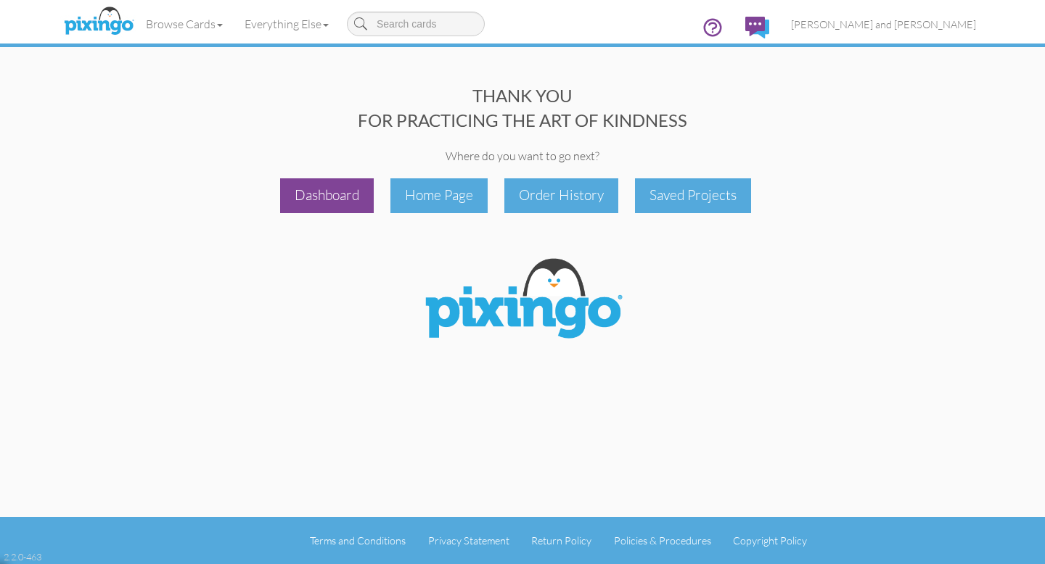
click at [320, 196] on div "Dashboard" at bounding box center [327, 195] width 94 height 34
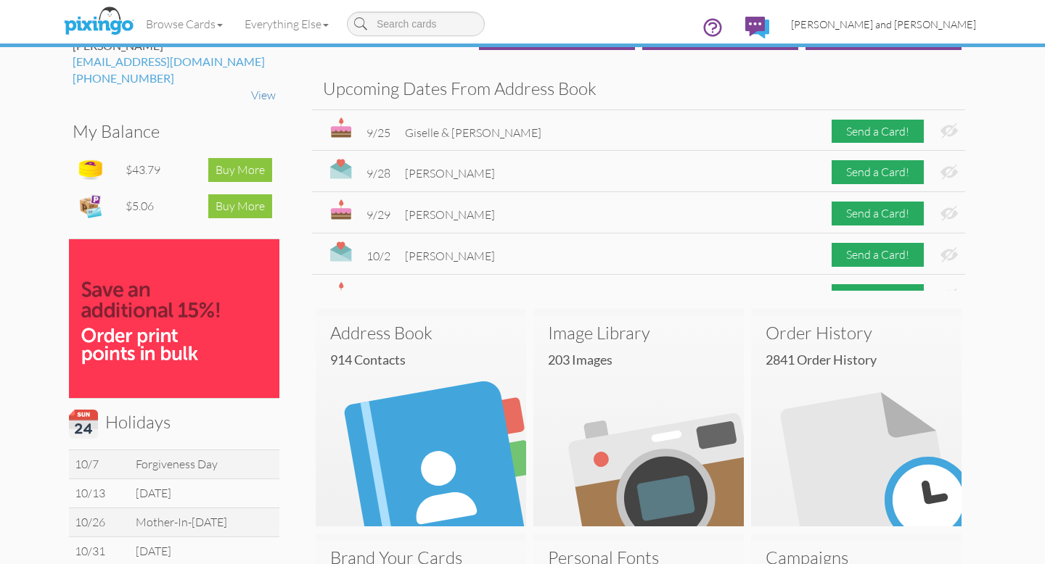
click at [918, 26] on span "[PERSON_NAME] and [PERSON_NAME]" at bounding box center [883, 24] width 185 height 12
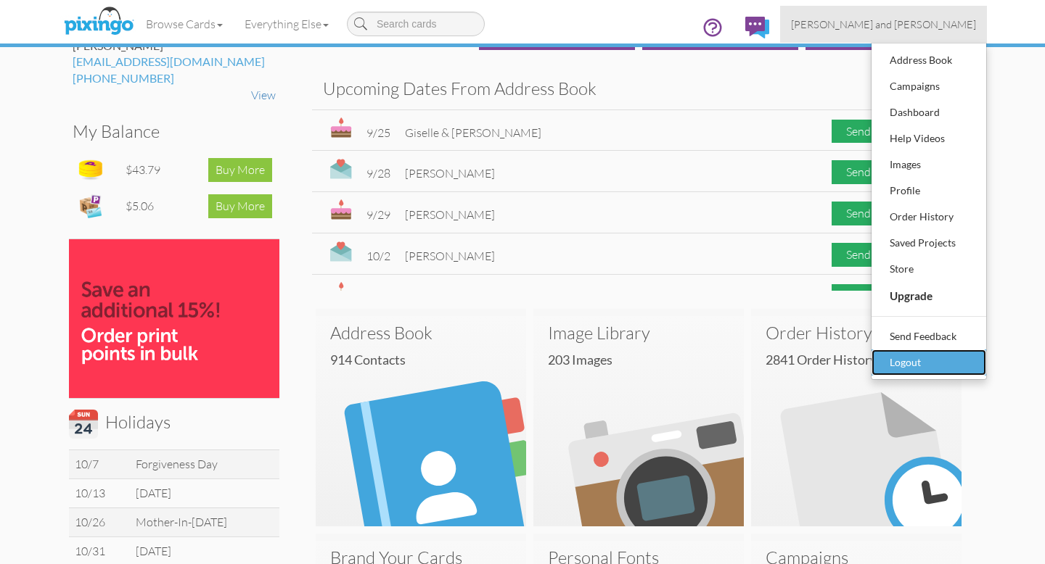
click at [899, 365] on div "Logout" at bounding box center [929, 363] width 86 height 22
